Goal: Find specific page/section

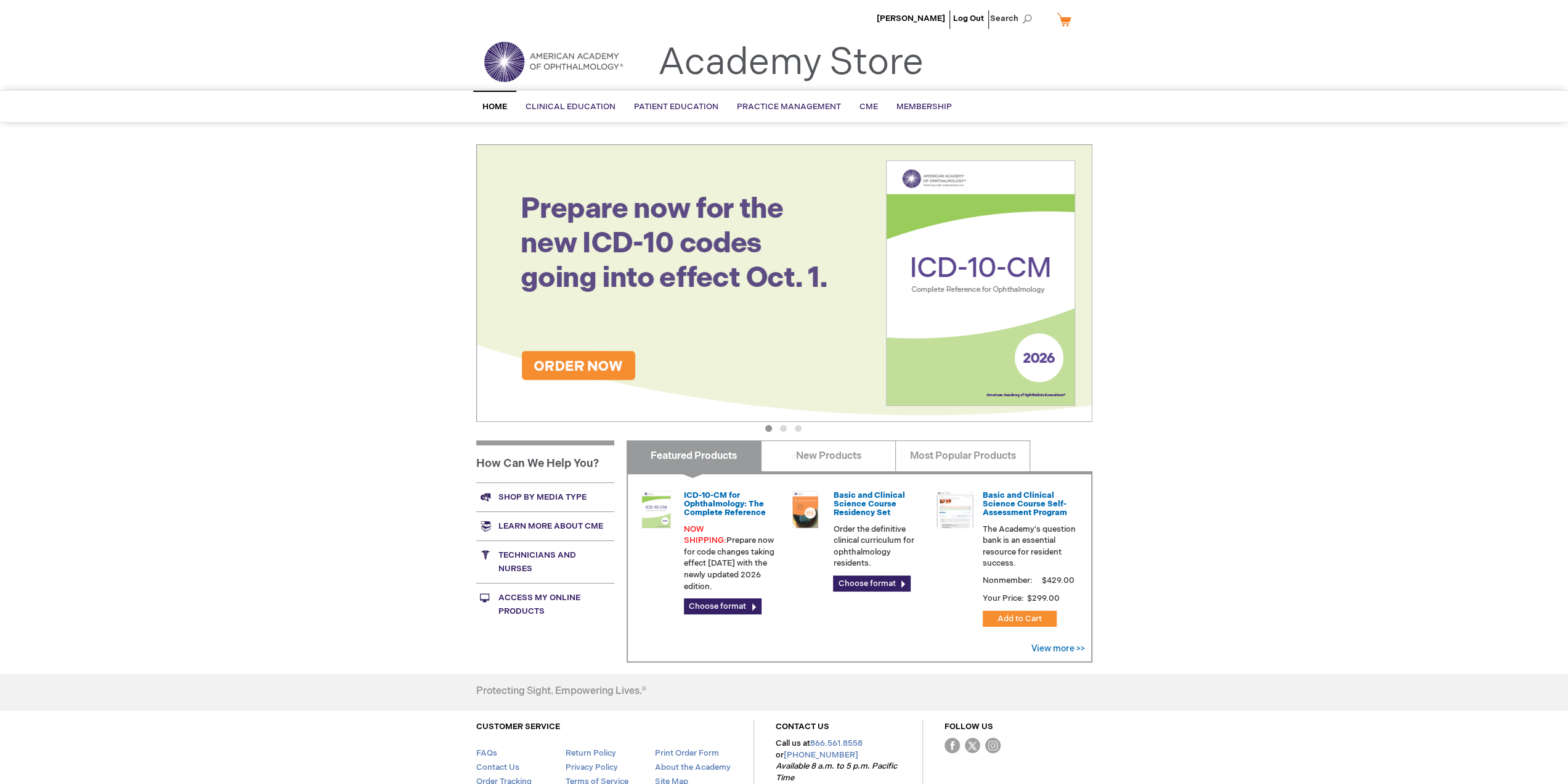
scroll to position [84, 0]
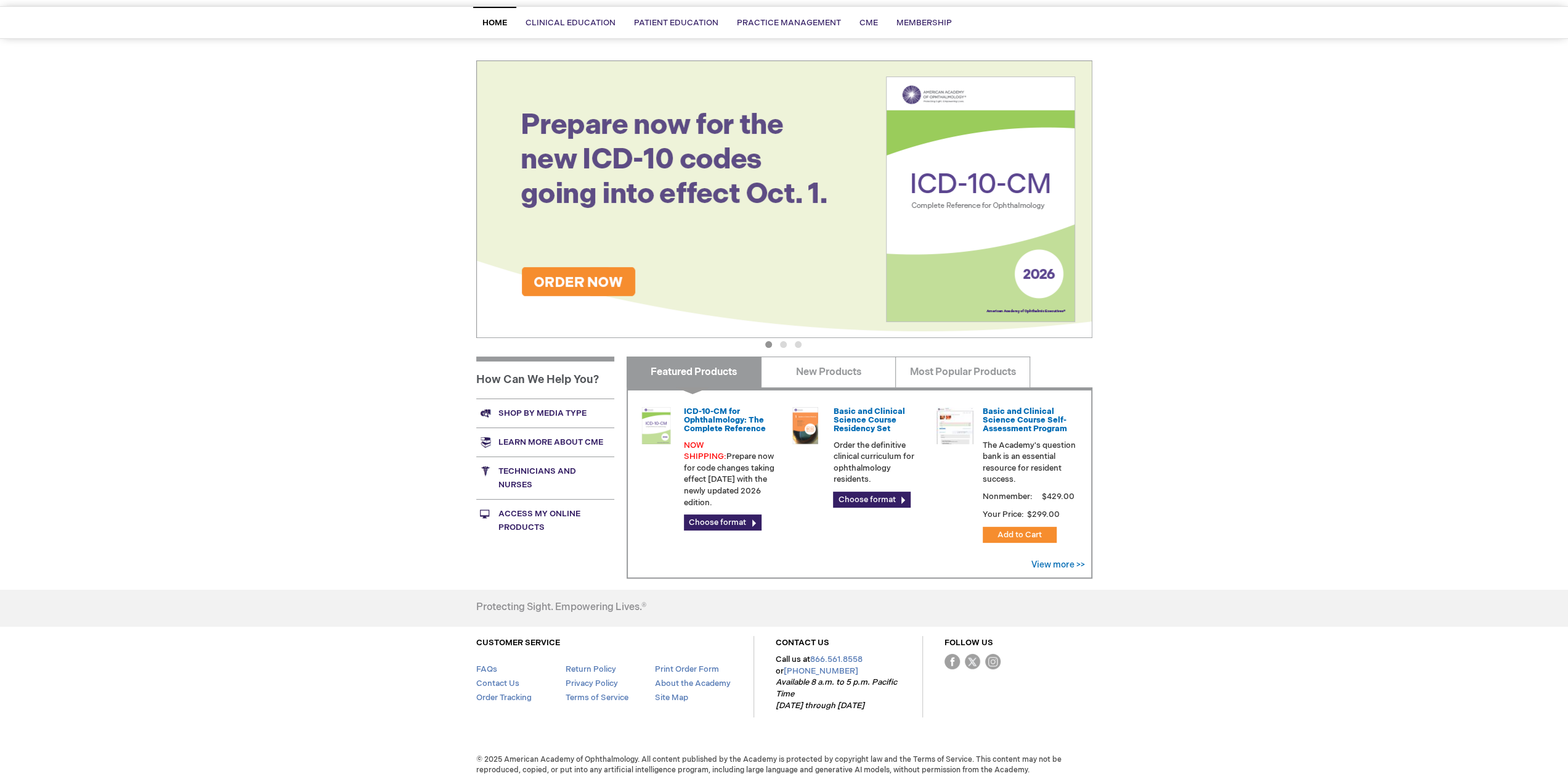
click at [533, 410] on link "Shop by media type" at bounding box center [545, 412] width 138 height 29
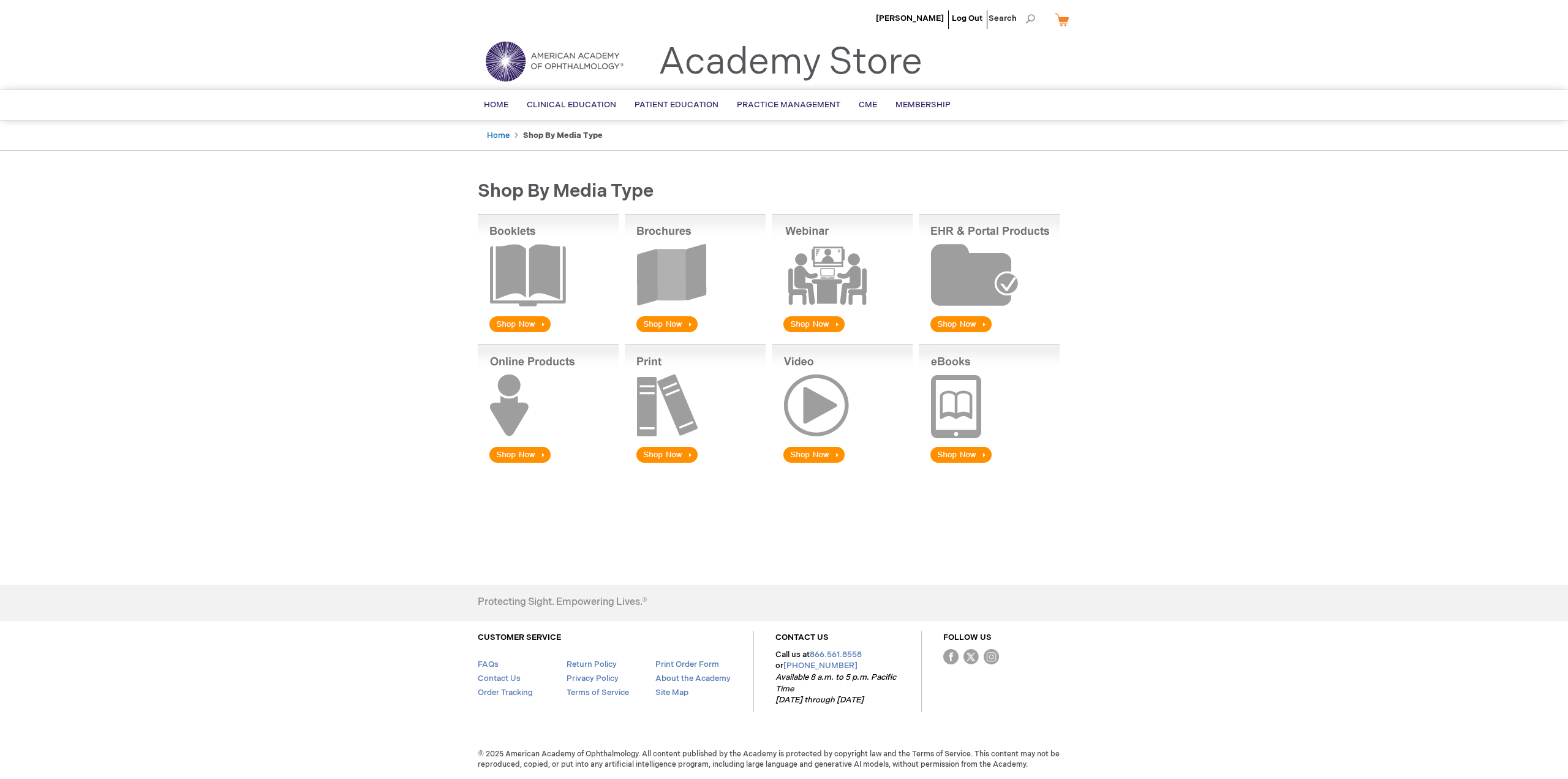
click at [657, 386] on img at bounding box center [695, 404] width 141 height 120
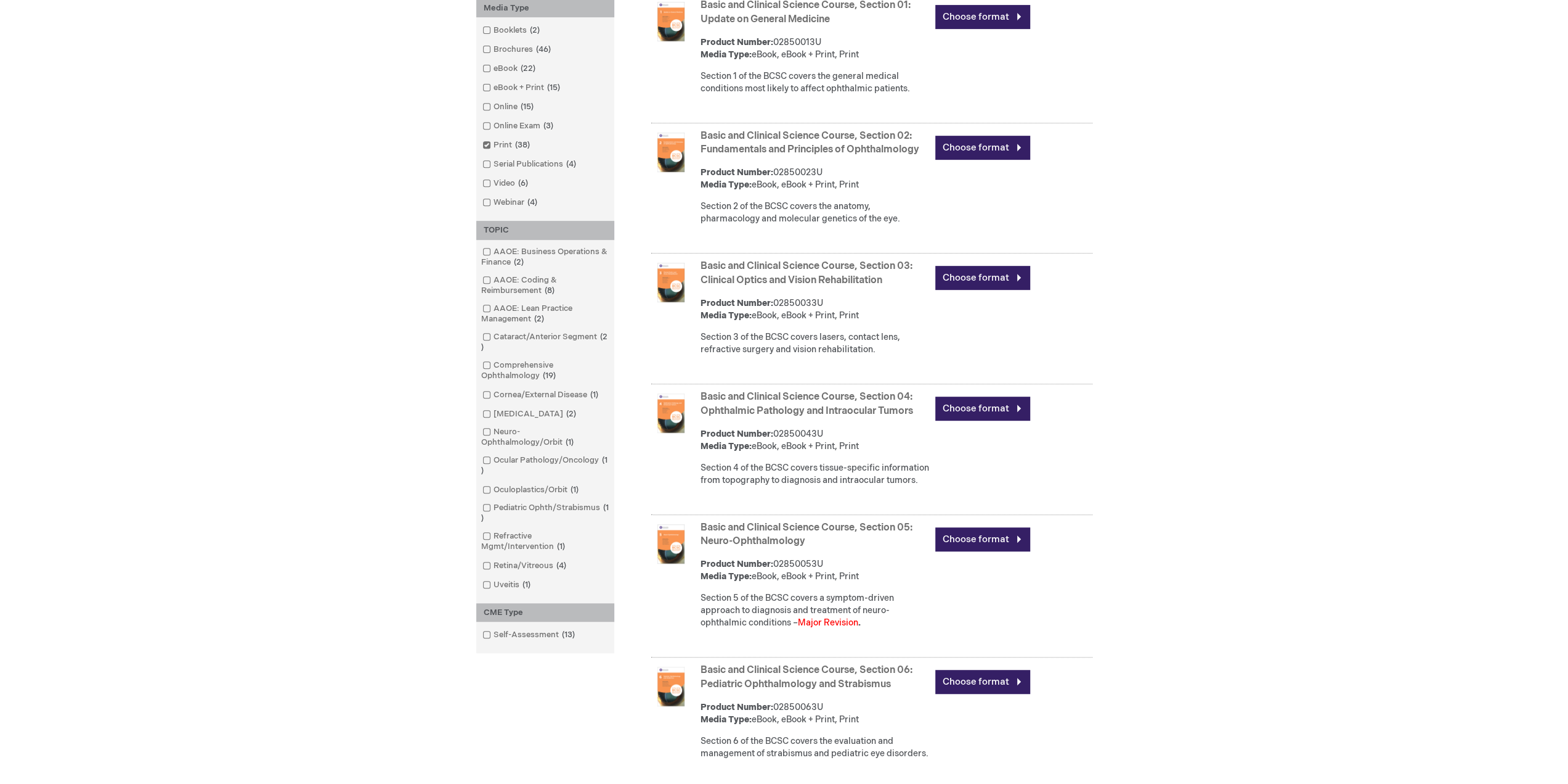
scroll to position [494, 0]
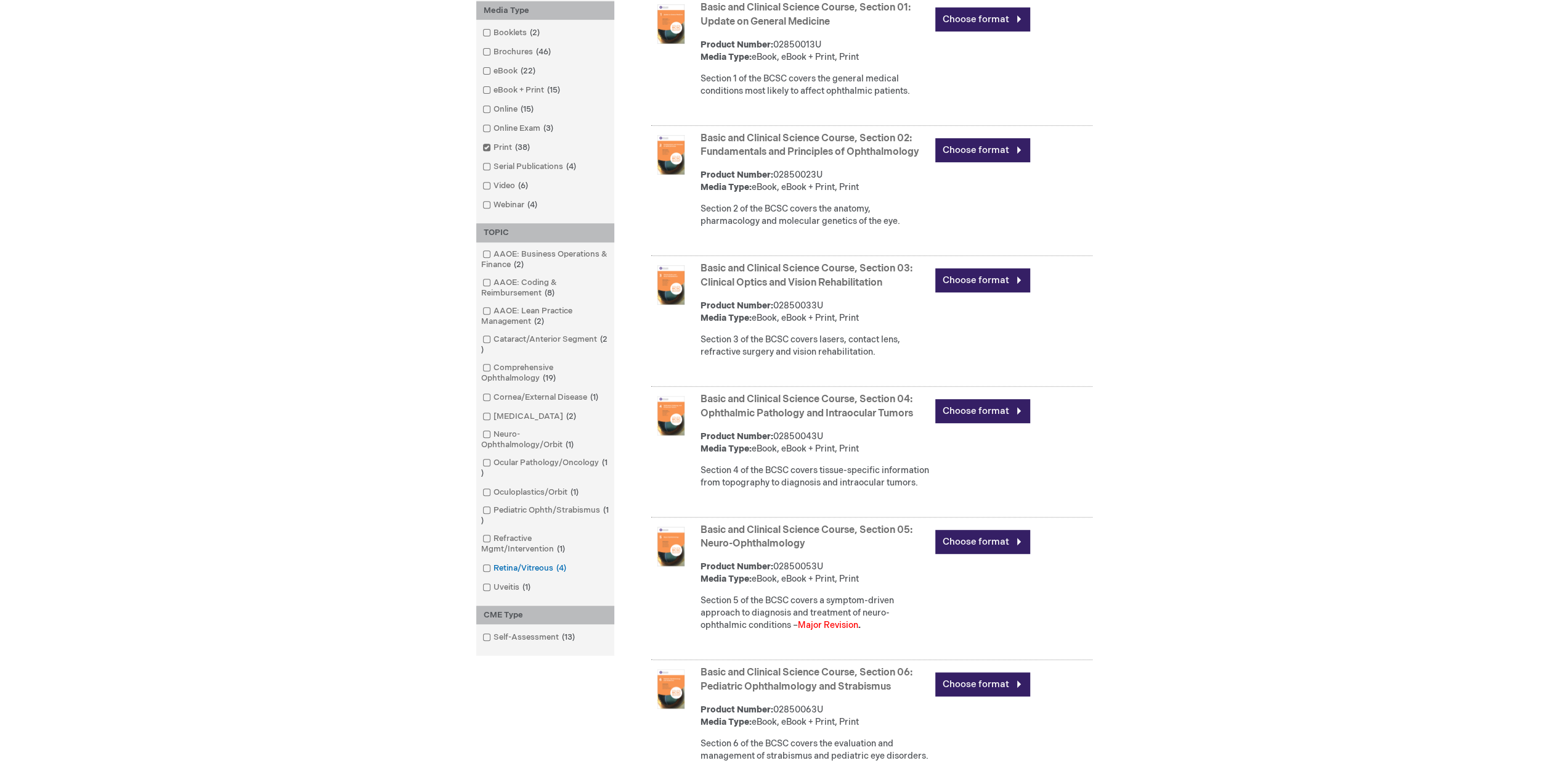
click at [521, 569] on link "Retina/Vitreous 4 items" at bounding box center [525, 568] width 92 height 12
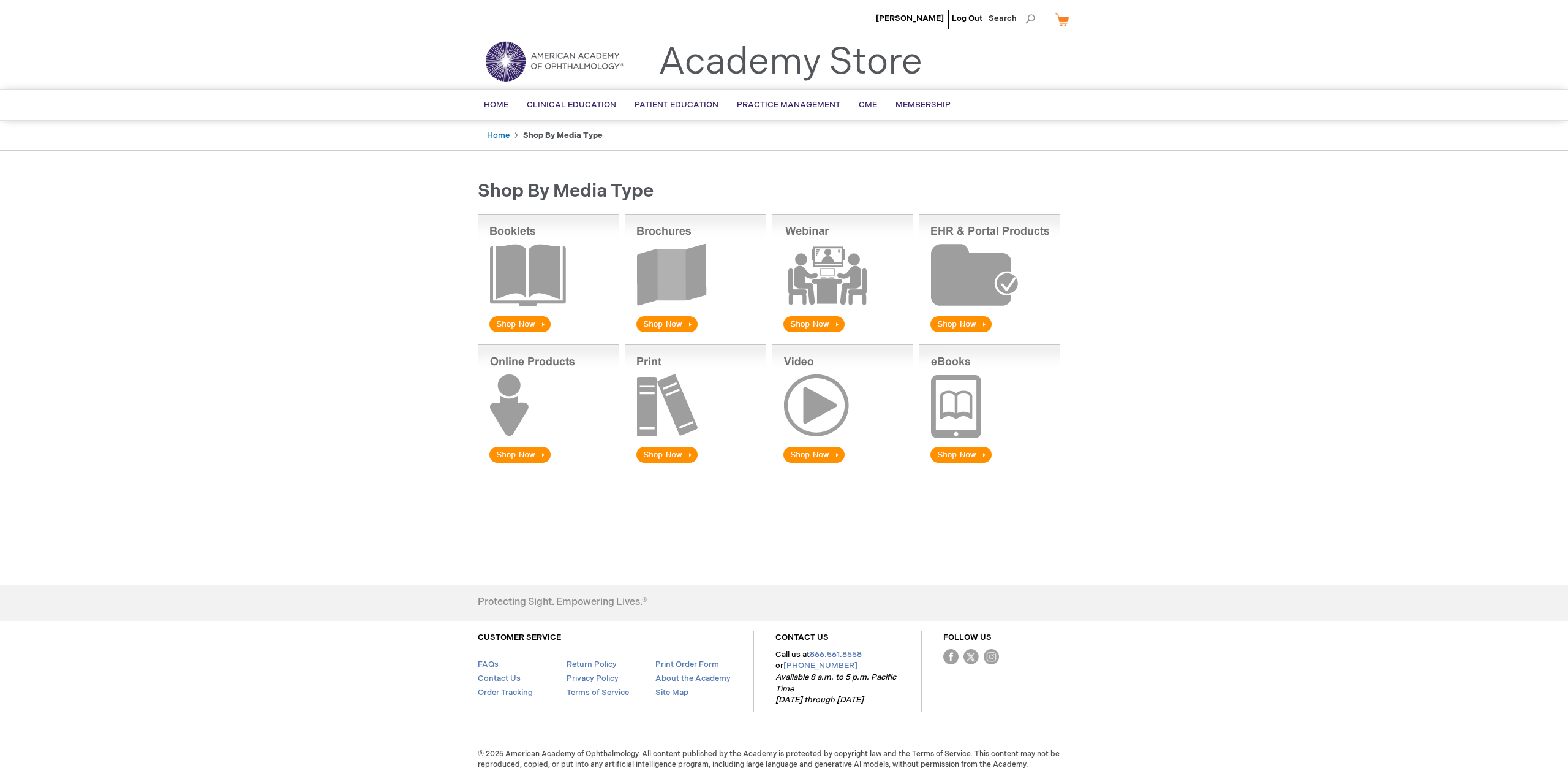
click at [643, 409] on img at bounding box center [695, 404] width 141 height 120
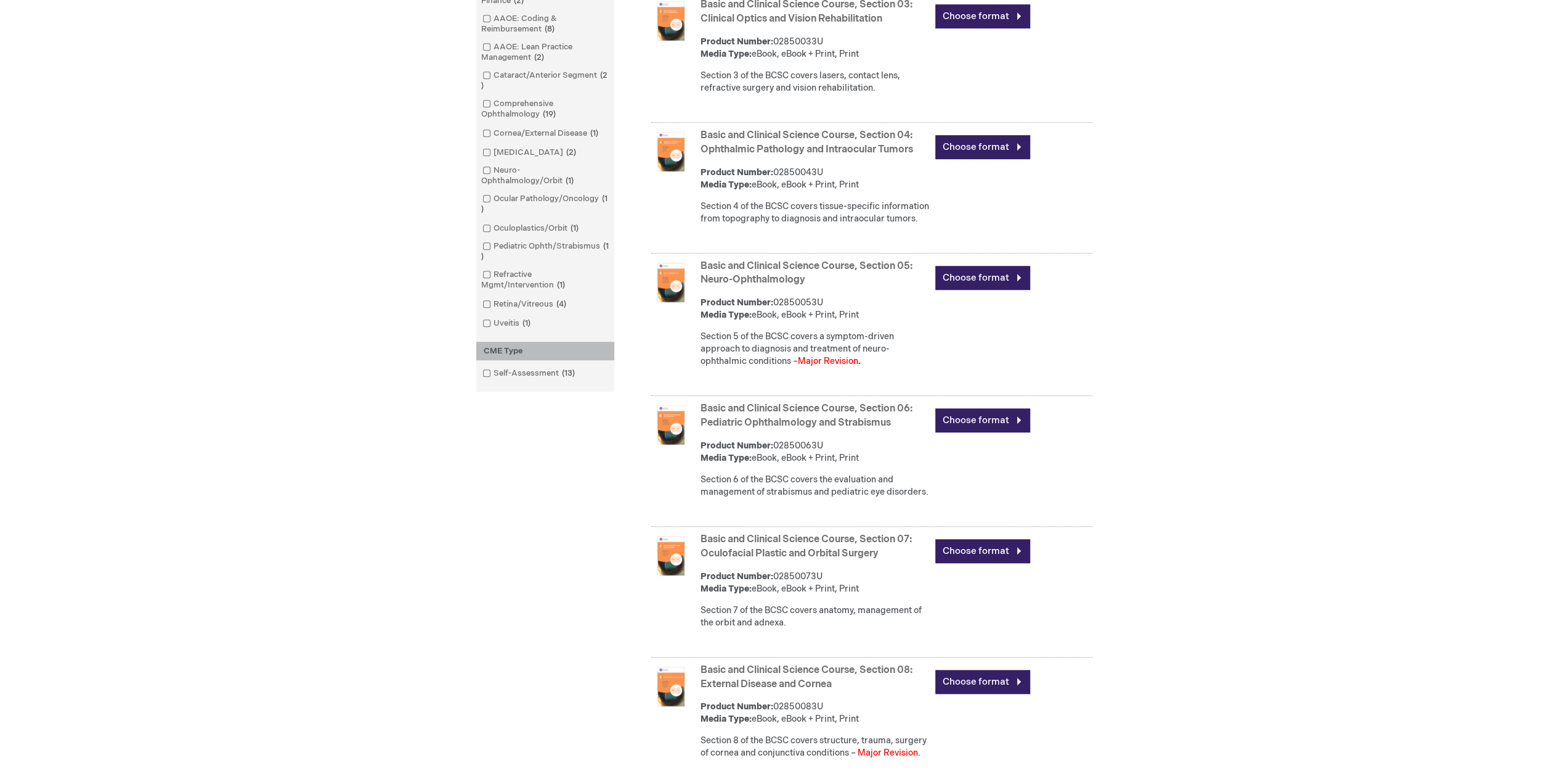
scroll to position [863, 0]
